Goal: Task Accomplishment & Management: Complete application form

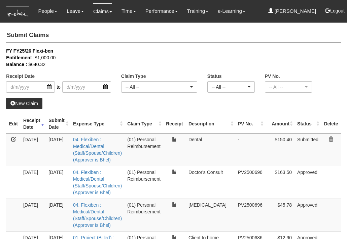
select select "50"
click at [23, 102] on link "New Claim" at bounding box center [24, 103] width 36 height 11
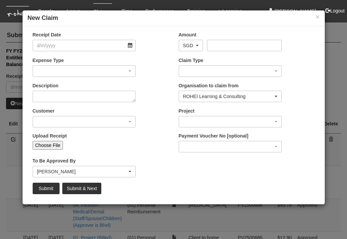
click at [50, 144] on input "Choose File" at bounding box center [48, 145] width 31 height 9
type input "C:\fakepath\Screenshot [DATE] 12.19.11 PM.png"
type input "Choose Another File"
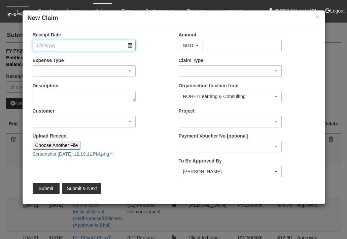
click at [107, 50] on input "Receipt Date" at bounding box center [84, 45] width 103 height 11
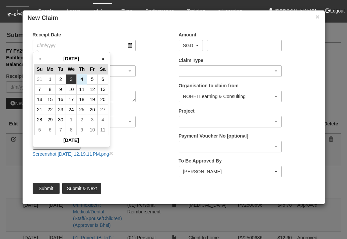
click at [69, 77] on td "3" at bounding box center [71, 79] width 11 height 10
type input "[DATE]"
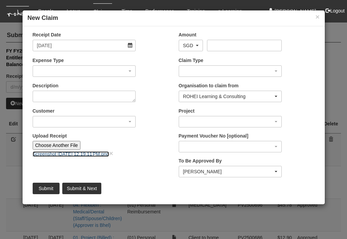
click at [65, 154] on link "Screenshot [DATE] 12.19.11 PM.png" at bounding box center [71, 153] width 76 height 5
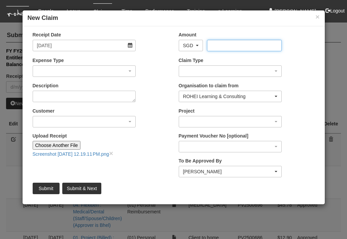
click at [214, 48] on input "Amount" at bounding box center [244, 45] width 75 height 11
type input "14.6"
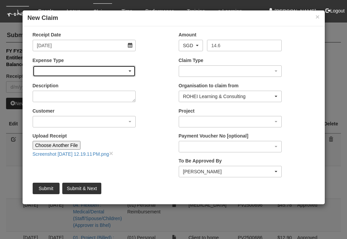
click at [100, 70] on div "button" at bounding box center [84, 71] width 103 height 11
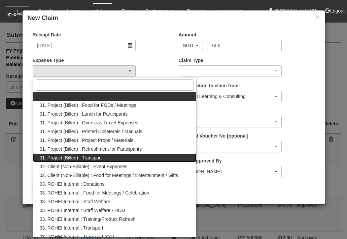
click at [85, 159] on span "01. Project (Billed) : Transport" at bounding box center [71, 157] width 62 height 7
select select "135"
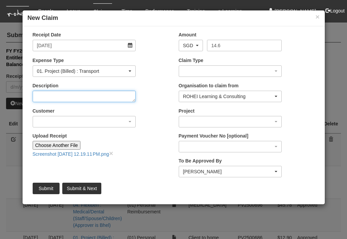
click at [72, 97] on textarea "Description" at bounding box center [84, 96] width 103 height 11
type textarea "B"
type textarea "TTSH CRIO Retreat - BD meeting"
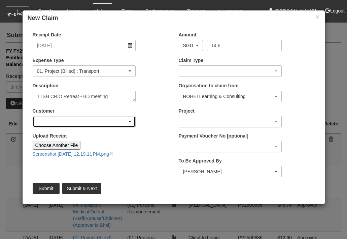
click at [112, 123] on div "button" at bounding box center [84, 121] width 103 height 11
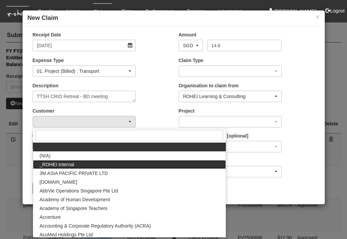
click at [87, 164] on link "_ROHEI Internal" at bounding box center [129, 164] width 193 height 9
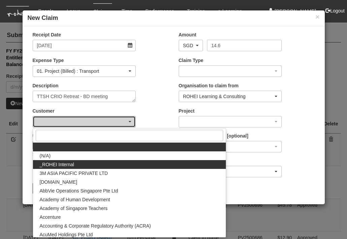
select select "397"
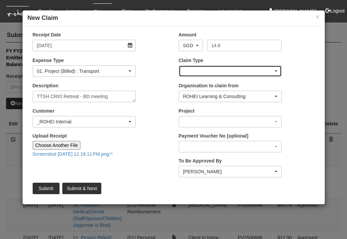
click at [246, 71] on div "button" at bounding box center [230, 71] width 103 height 11
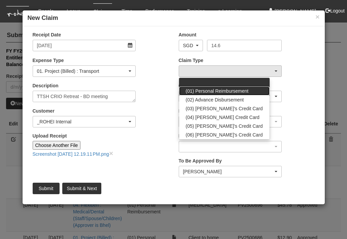
click at [232, 91] on span "(01) Personal Reimbursement" at bounding box center [217, 91] width 63 height 7
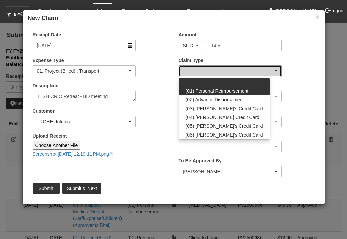
select select "14"
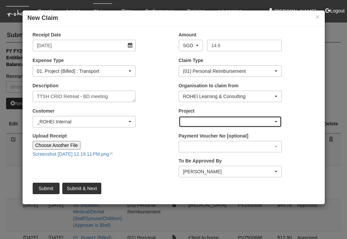
click at [225, 121] on div "button" at bounding box center [230, 121] width 103 height 11
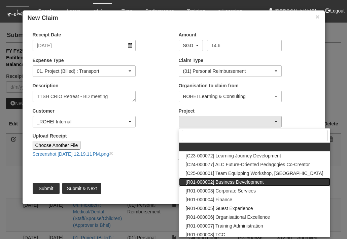
click at [227, 183] on span "[R01-000002] Business Development" at bounding box center [225, 182] width 78 height 7
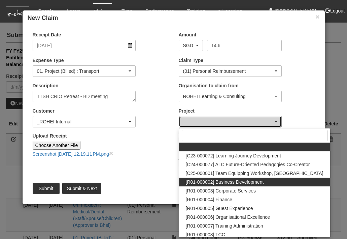
select select "1480"
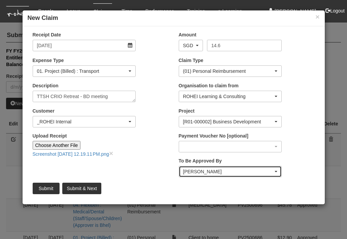
click at [246, 173] on div "[PERSON_NAME]" at bounding box center [228, 171] width 91 height 7
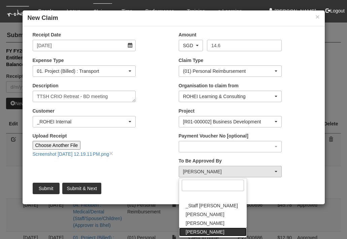
click at [206, 231] on span "[PERSON_NAME]" at bounding box center [205, 231] width 39 height 7
select select "edb3de3f-770e-4307-a283-f606937ddba3"
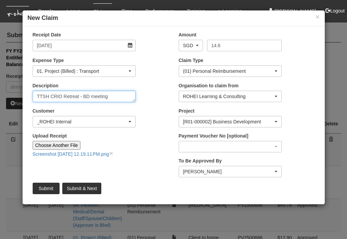
click at [122, 96] on textarea "TTSH CRIO Retreat - BD meeting" at bounding box center [84, 96] width 103 height 11
type textarea "TTSH CRIO Retreat - BD meeting (Home to client)"
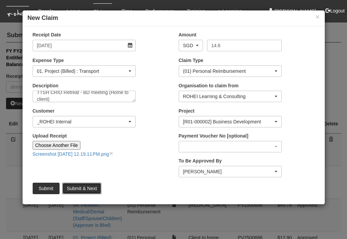
click at [80, 186] on input "Submit & Next" at bounding box center [81, 188] width 39 height 11
type input "Choose File"
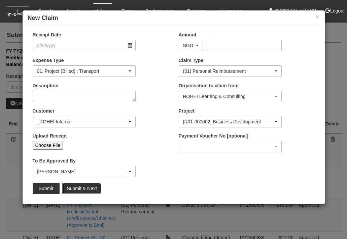
scroll to position [0, 0]
click at [56, 146] on input "Choose File" at bounding box center [48, 145] width 31 height 9
select select "50"
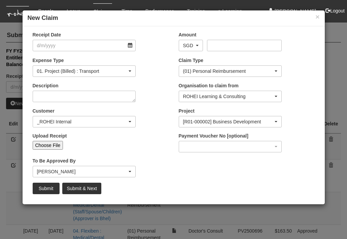
type input "C:\fakepath\Screenshot [DATE] 12.19.26 PM.png"
type input "Choose Another File"
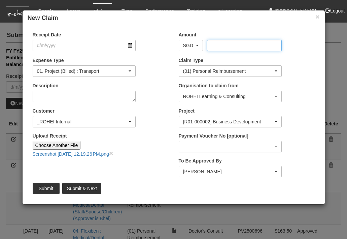
click at [225, 46] on input "Amount" at bounding box center [244, 45] width 75 height 11
type input "25.2"
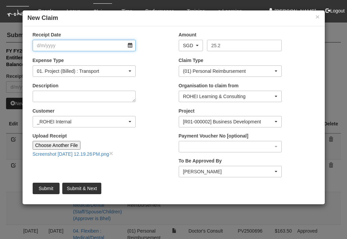
click at [103, 45] on input "Receipt Date" at bounding box center [84, 45] width 103 height 11
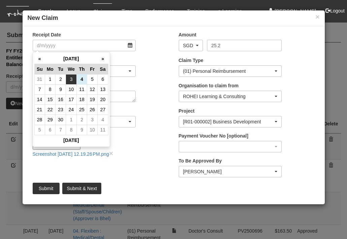
click at [70, 79] on td "3" at bounding box center [71, 79] width 11 height 10
type input "[DATE]"
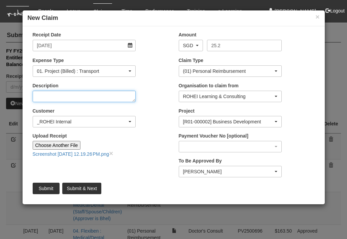
click at [71, 97] on textarea "Description" at bounding box center [84, 96] width 103 height 11
type textarea "TTSH CRIO Retreat - BD Meeting (client to office)"
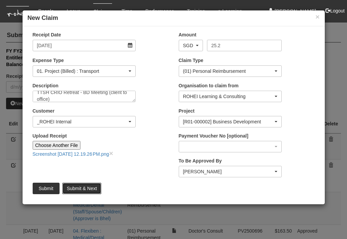
click at [89, 187] on input "Submit & Next" at bounding box center [81, 188] width 39 height 11
type input "Choose File"
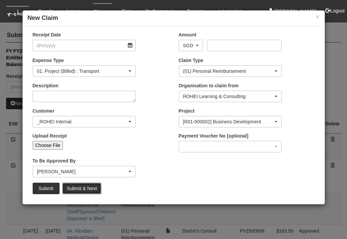
scroll to position [0, 0]
click at [52, 145] on input "Choose File" at bounding box center [48, 145] width 31 height 9
type input "C:\fakepath\Screenshot [DATE] 12.20.05 PM.png"
select select "50"
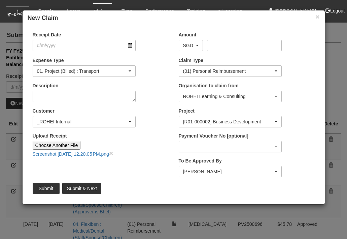
type input "Choose Another File"
click at [223, 43] on input "Amount" at bounding box center [244, 45] width 75 height 11
type input "34.7"
click at [58, 48] on input "Receipt Date" at bounding box center [84, 45] width 103 height 11
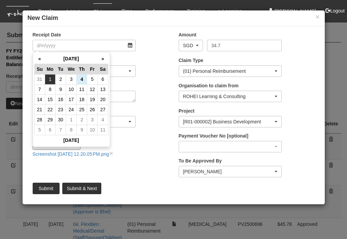
click at [53, 79] on td "1" at bounding box center [50, 79] width 10 height 10
type input "[DATE]"
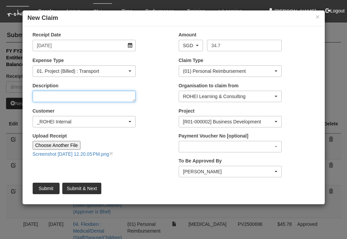
click at [92, 98] on textarea "Description" at bounding box center [84, 96] width 103 height 11
type textarea "Home to client (ext training)"
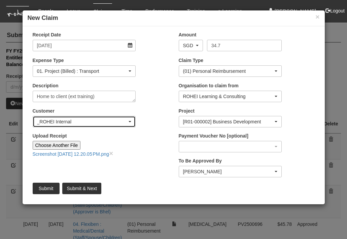
click at [114, 126] on div "_ROHEI Internal" at bounding box center [84, 121] width 103 height 11
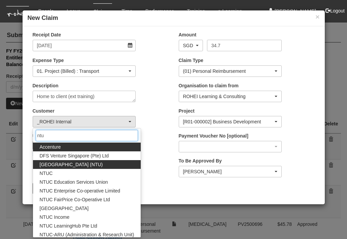
type input "ntu"
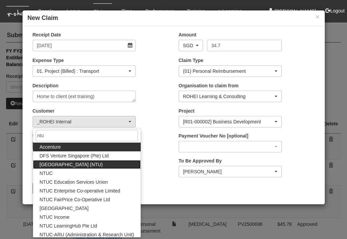
click at [88, 167] on span "[GEOGRAPHIC_DATA] (NTU)" at bounding box center [71, 164] width 63 height 7
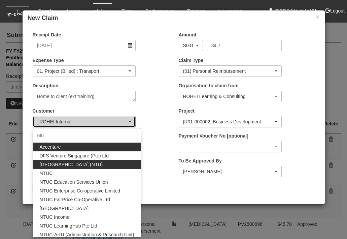
select select "59"
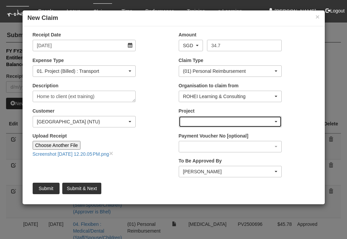
click at [270, 121] on div "button" at bounding box center [230, 121] width 103 height 11
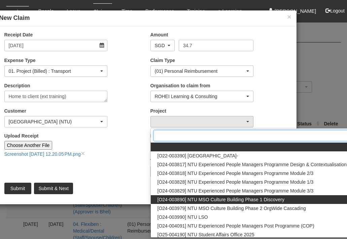
scroll to position [1, 0]
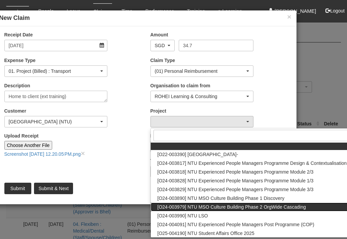
click at [259, 209] on span "[O24-003979] NTU MSO Culture Building Phase 2 OrgWide Cascading" at bounding box center [232, 207] width 149 height 7
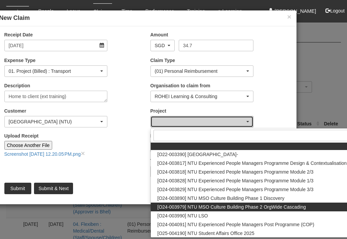
select select "2613"
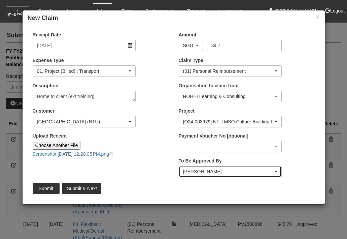
click at [276, 171] on span "button" at bounding box center [276, 171] width 3 height 1
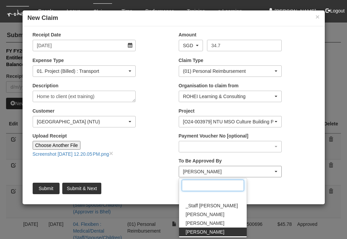
scroll to position [17, 0]
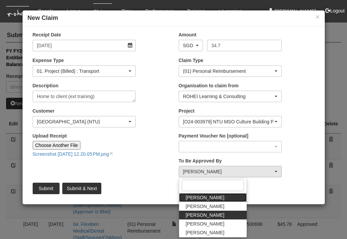
click at [218, 197] on link "[PERSON_NAME]" at bounding box center [213, 197] width 68 height 9
select select "bab5243c-beed-41fc-b362-49a7e6e66dc1"
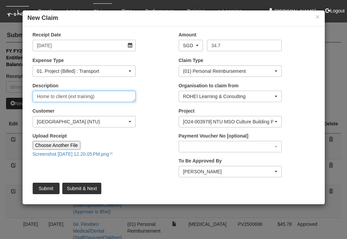
click at [94, 97] on textarea "Home to client (ext training)" at bounding box center [84, 96] width 103 height 11
type textarea "Home to client (ext training/observation)"
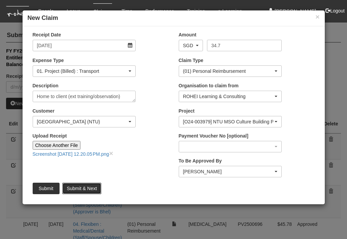
click at [85, 185] on input "Submit & Next" at bounding box center [81, 188] width 39 height 11
type input "Choose File"
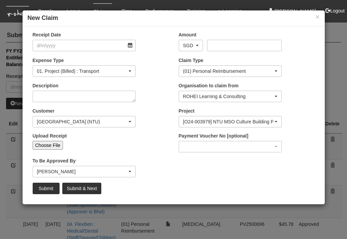
click at [49, 143] on input "Choose File" at bounding box center [48, 145] width 31 height 9
type input "C:\fakepath\Screenshot [DATE] 12.20.19 PM.png"
type input "Choose Another File"
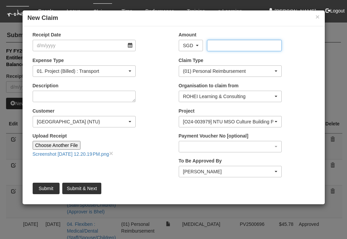
click at [224, 45] on input "Amount" at bounding box center [244, 45] width 75 height 11
type input "26.1"
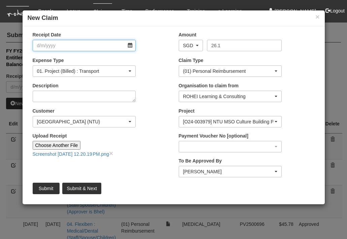
click at [101, 48] on input "Receipt Date" at bounding box center [84, 45] width 103 height 11
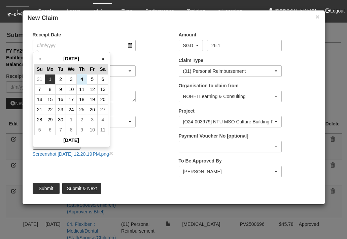
click at [52, 77] on td "1" at bounding box center [50, 79] width 10 height 10
type input "[DATE]"
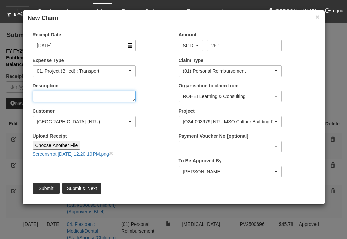
click at [50, 97] on textarea "Description" at bounding box center [84, 96] width 103 height 11
type textarea "C"
select select "50"
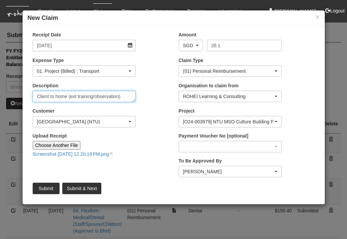
type textarea "Client to home (ext training/observation)"
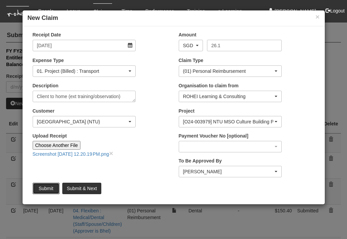
click at [46, 188] on input "Submit" at bounding box center [46, 188] width 27 height 11
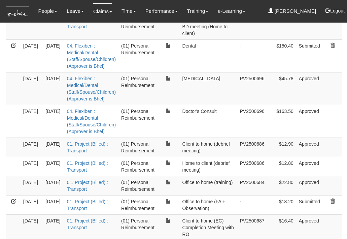
scroll to position [165, 0]
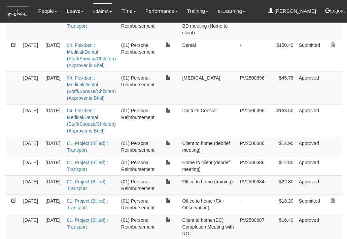
select select "50"
